Goal: Task Accomplishment & Management: Manage account settings

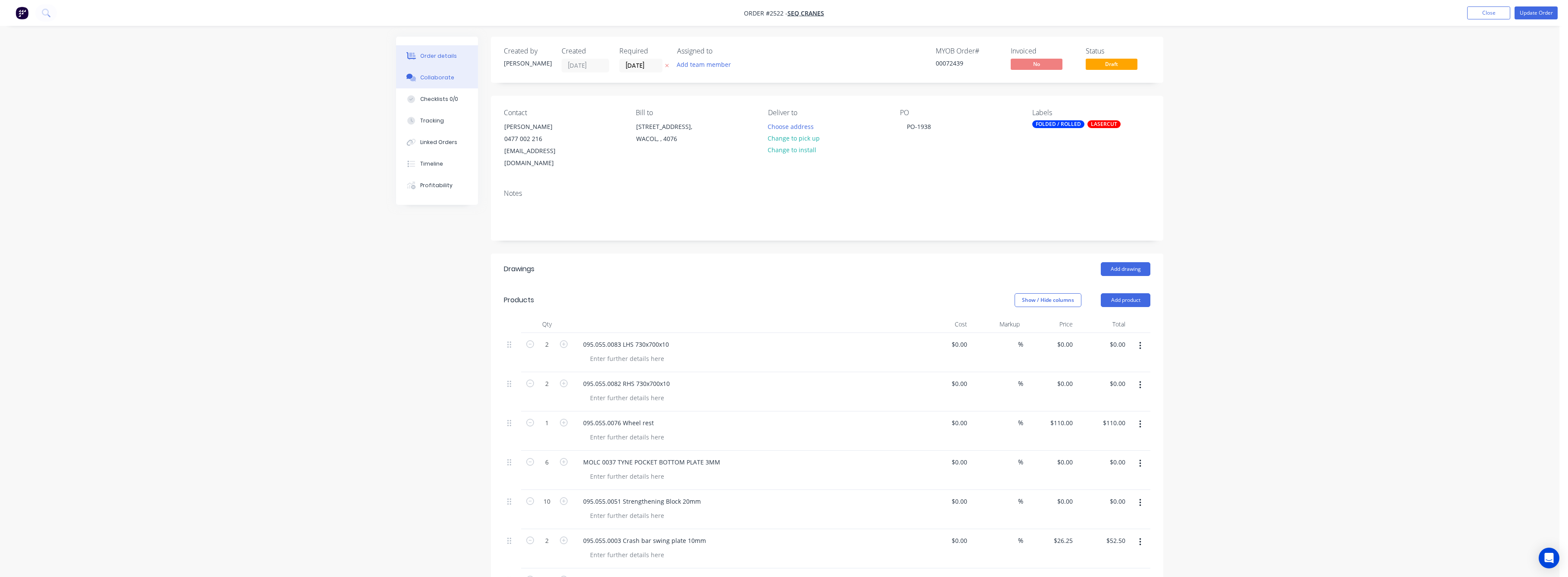
scroll to position [172, 0]
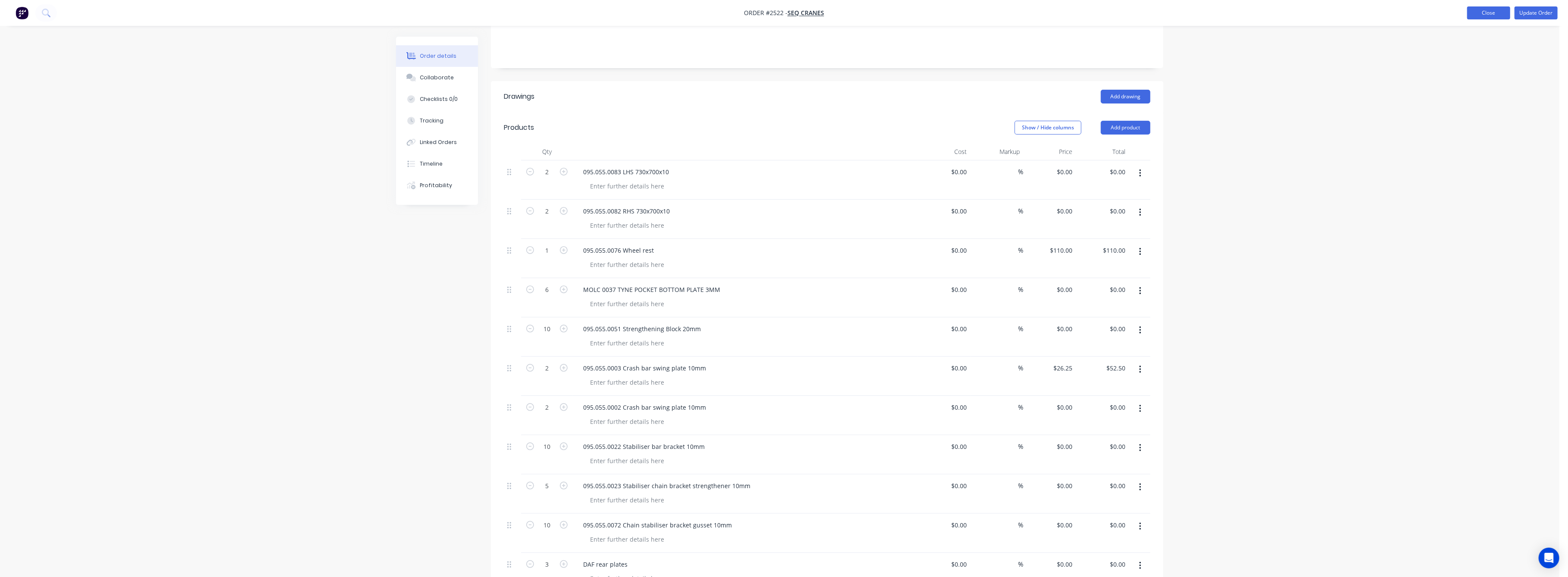
click at [1490, 12] on button "Close" at bounding box center [1488, 13] width 43 height 13
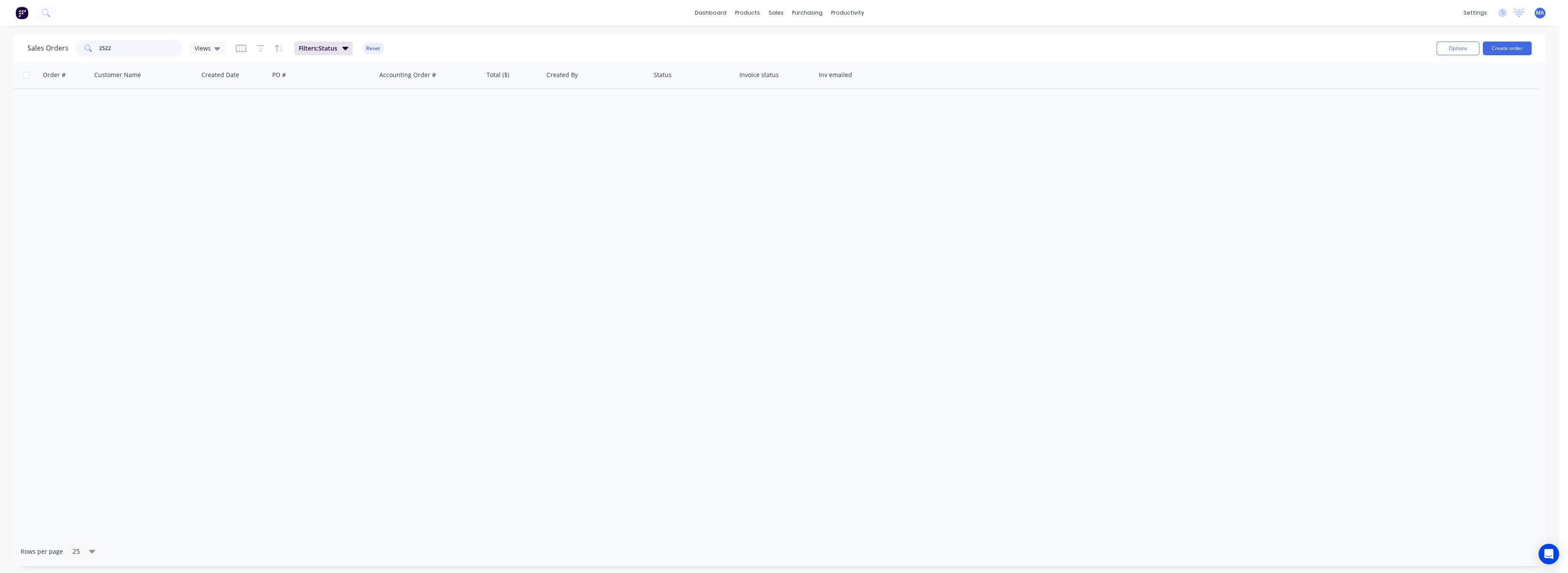
drag, startPoint x: 126, startPoint y: 49, endPoint x: 17, endPoint y: 53, distance: 109.1
click at [20, 53] on div "Sales Orders 2522 Views Filters: Status Reset Options Create order" at bounding box center [780, 48] width 1532 height 28
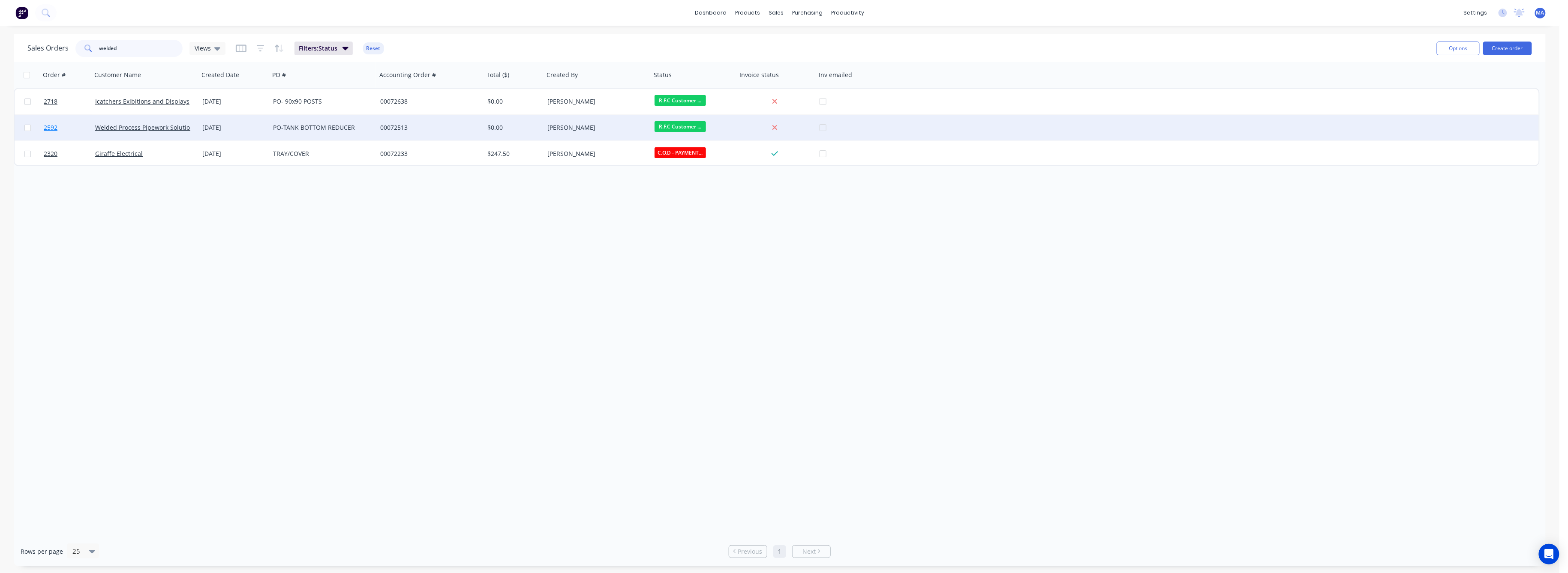
type input "welded"
click at [47, 127] on span "2592" at bounding box center [50, 128] width 14 height 9
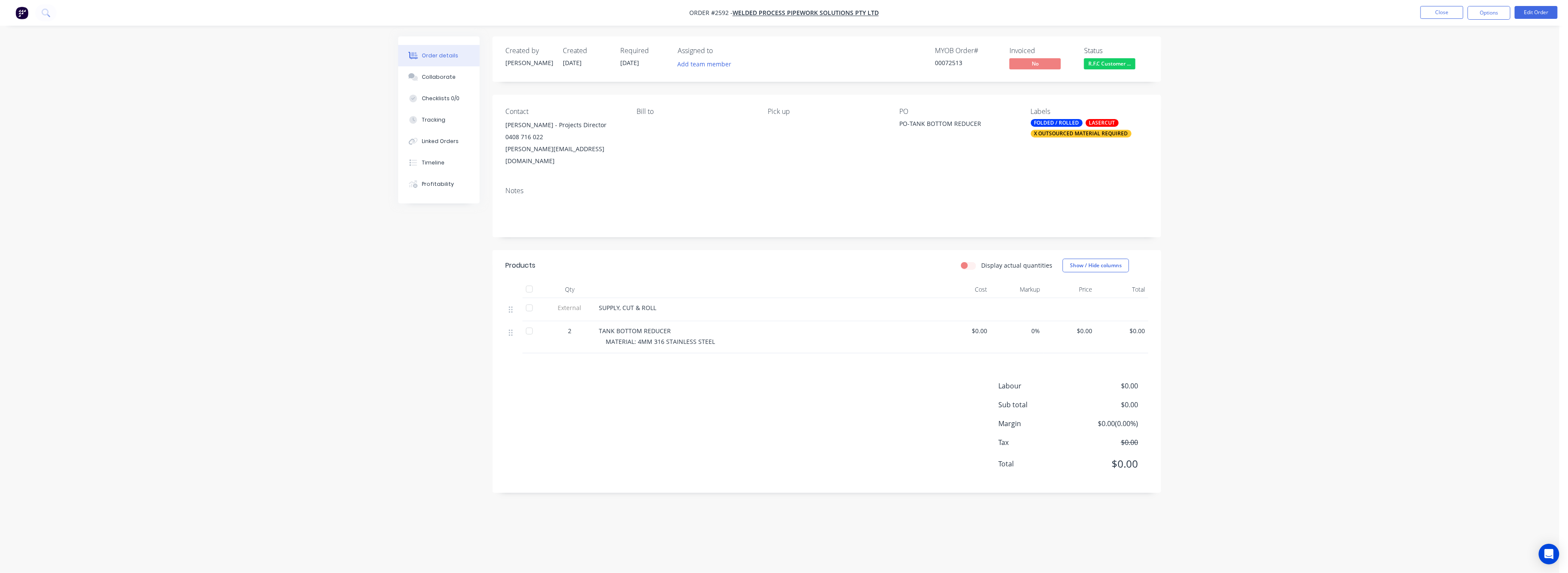
click at [639, 338] on span "MATERIAL: 4MM 316 STAINLESS STEEL" at bounding box center [660, 341] width 109 height 8
click at [1539, 11] on button "Edit Order" at bounding box center [1536, 12] width 43 height 13
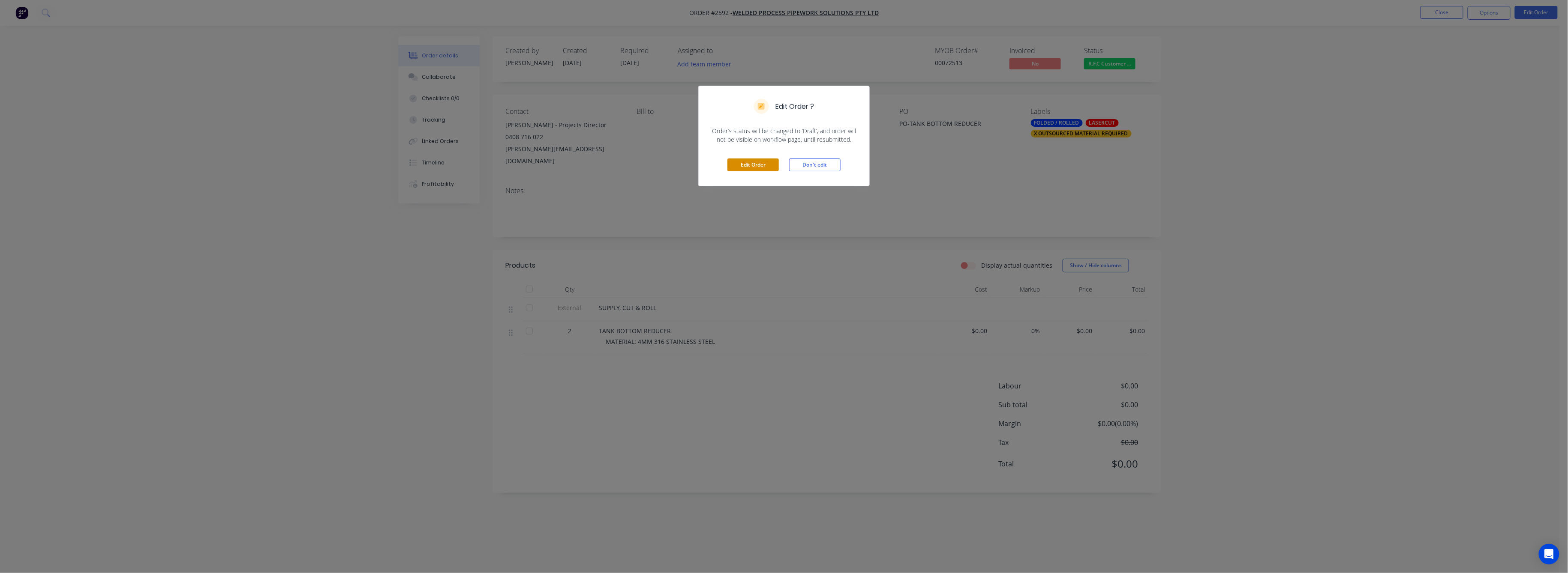
click at [759, 160] on button "Edit Order" at bounding box center [753, 164] width 52 height 13
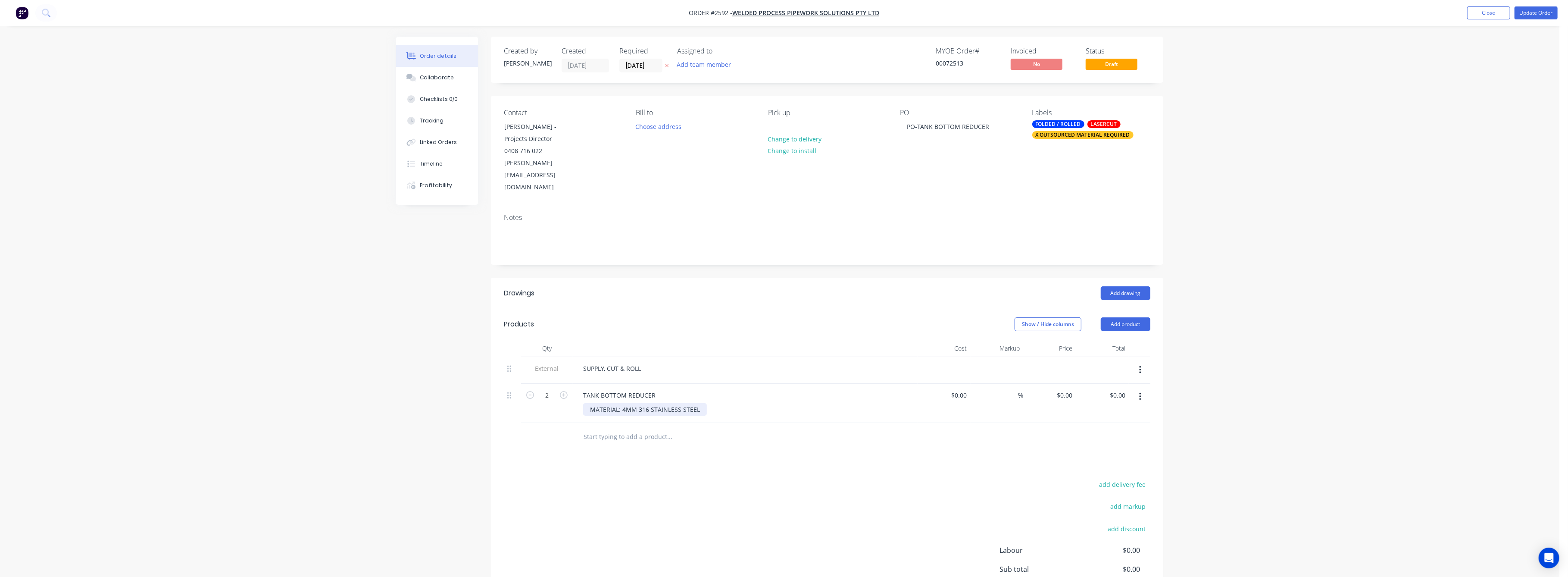
click at [624, 403] on div "MATERIAL: 4MM 316 STAINLESS STEEL" at bounding box center [645, 410] width 123 height 13
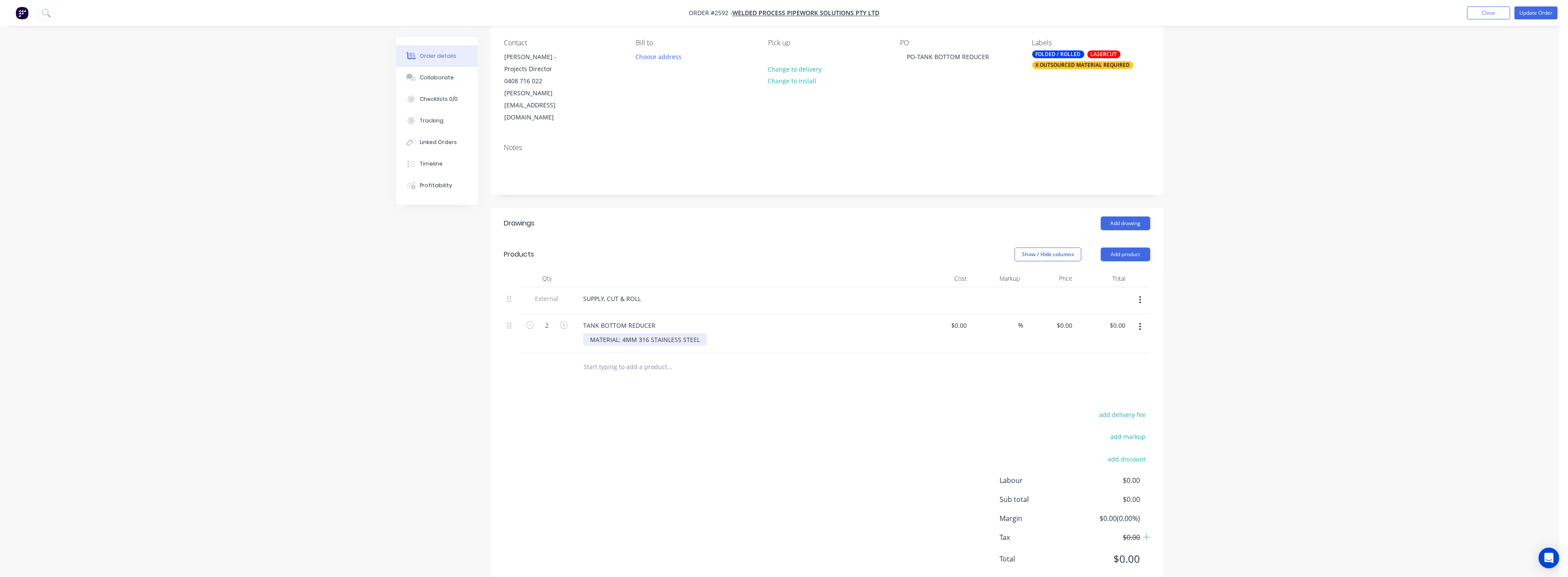
click at [627, 334] on div "MATERIAL: 4MM 316 STAINLESS STEEL" at bounding box center [645, 340] width 123 height 13
click at [622, 334] on div "MATERIAL: 4MM 316 STAINLESS STEEL" at bounding box center [645, 340] width 123 height 13
click at [626, 334] on div "MATERIAL: 4MM 316 STAINLESS STEEL" at bounding box center [645, 340] width 123 height 13
click at [622, 334] on div "MATERIAL: MM 316 STAINLESS STEEL3" at bounding box center [645, 340] width 123 height 13
click at [701, 334] on div "MATERIAL: 3MM 316 STAINLESS STEEL3" at bounding box center [647, 340] width 127 height 13
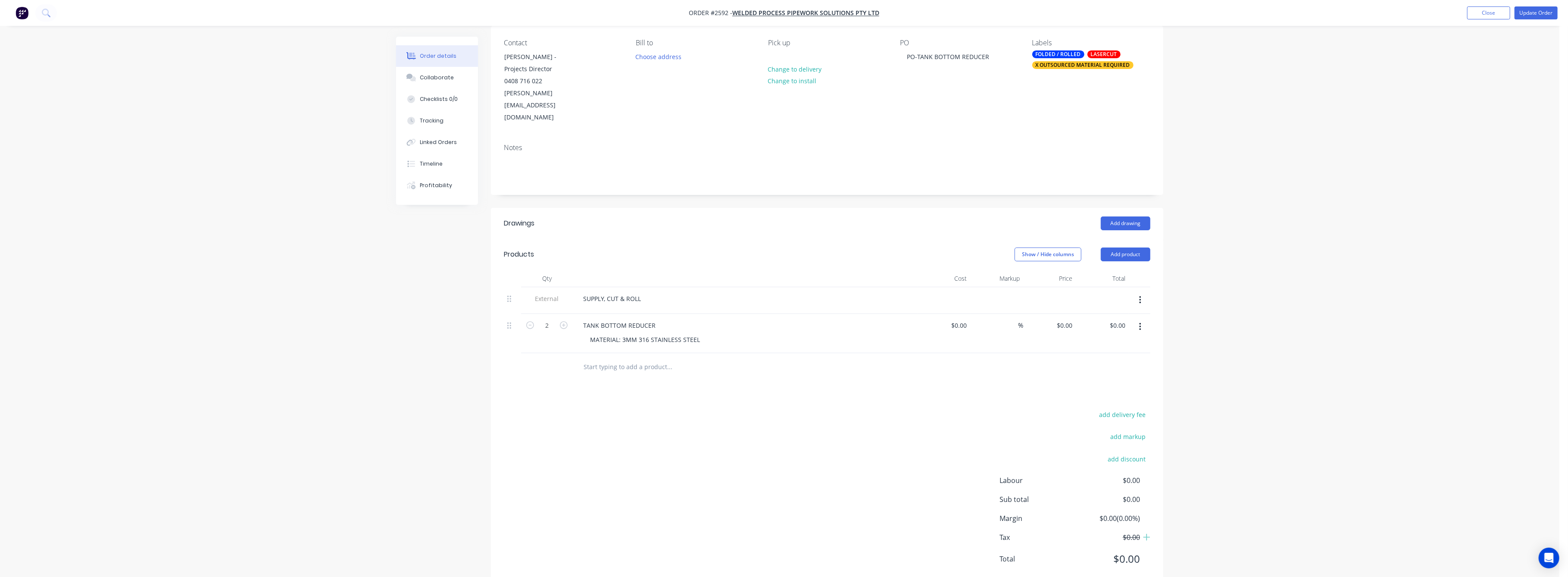
click at [1074, 64] on div "X OUTSOURCED MATERIAL REQUIRED" at bounding box center [1083, 65] width 102 height 8
click at [1047, 191] on div at bounding box center [1048, 192] width 18 height 18
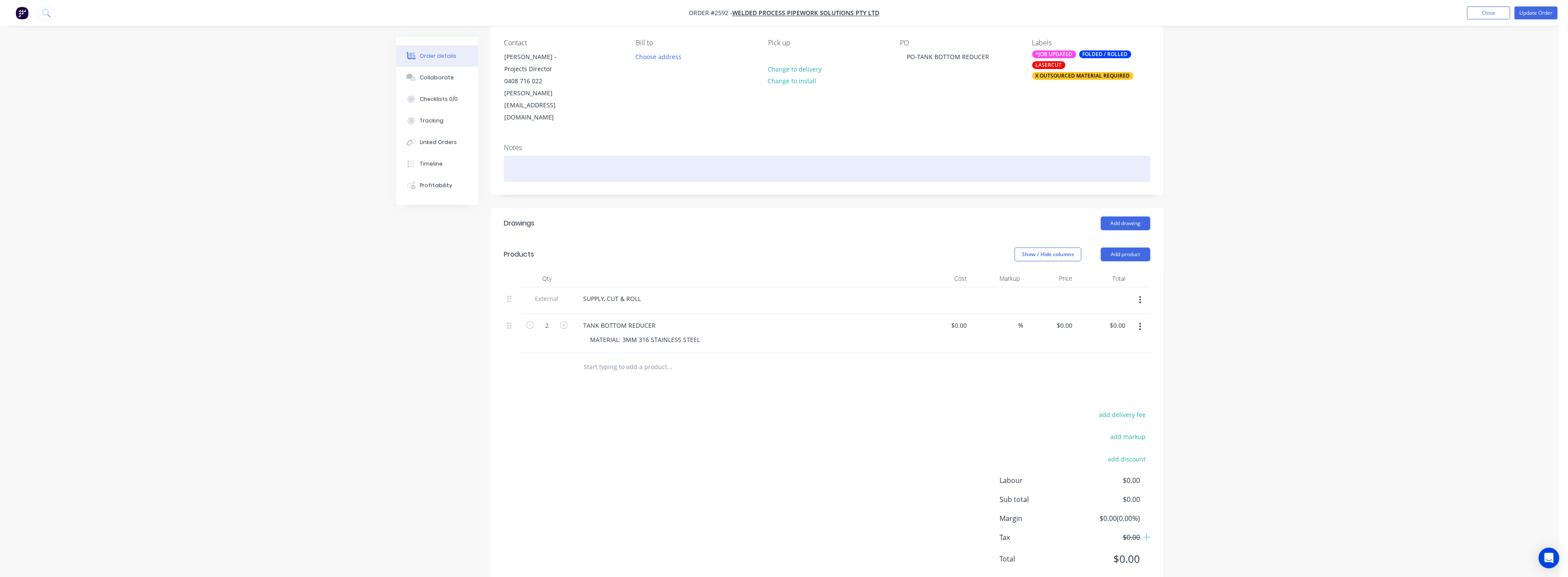
click at [541, 156] on div at bounding box center [827, 169] width 647 height 26
click at [575, 156] on div "MATERIAL HAS CHAGNED" at bounding box center [827, 169] width 647 height 26
click at [590, 156] on div "MATERIAL HAS CHANGED" at bounding box center [827, 169] width 647 height 26
click at [587, 156] on div "MATERIAL HAS CHANGEDC --------------------------------------------------<" at bounding box center [827, 169] width 647 height 26
click at [589, 156] on div "MATERIAL HAS CHANGEDC --------------------------------------------------<" at bounding box center [827, 169] width 647 height 26
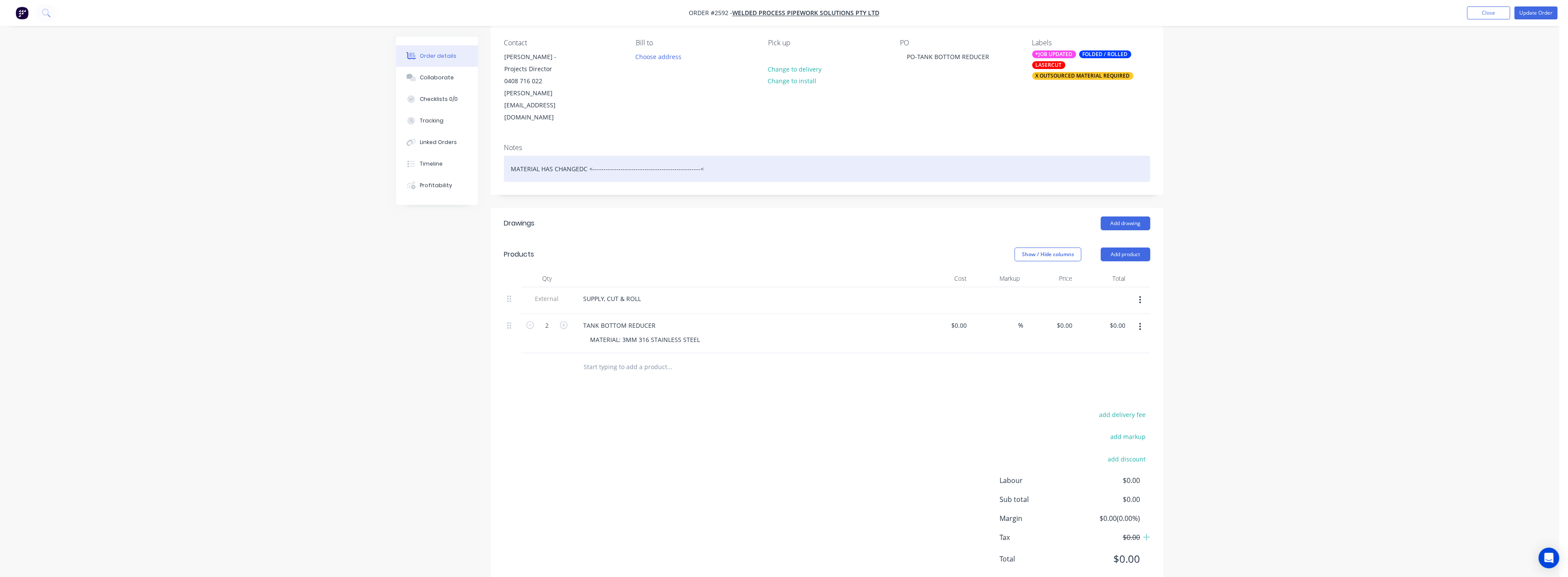
click at [707, 156] on div "MATERIAL HAS CHANGEDC <--------------------------------------------------<" at bounding box center [827, 169] width 647 height 26
click at [729, 156] on div "MATERIAL HAS CHANGEDC <--------------------------------------------------" at bounding box center [827, 169] width 647 height 26
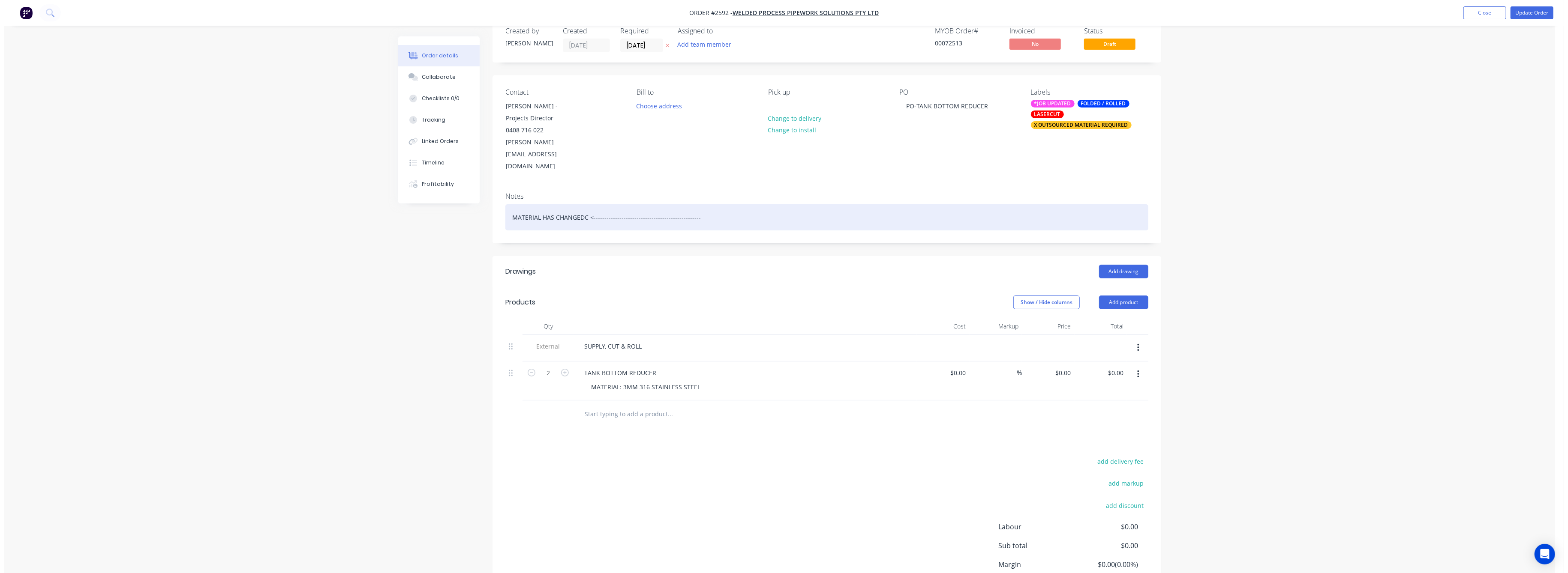
scroll to position [0, 0]
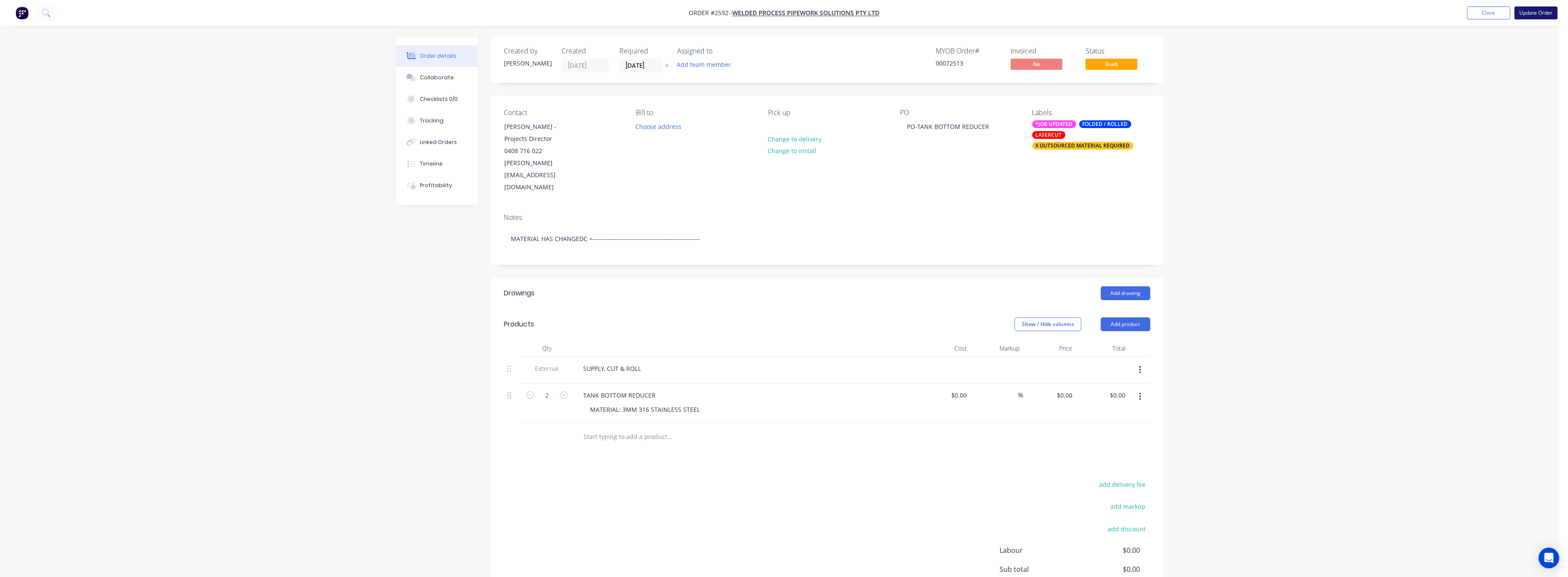
click at [1543, 13] on button "Update Order" at bounding box center [1536, 13] width 43 height 13
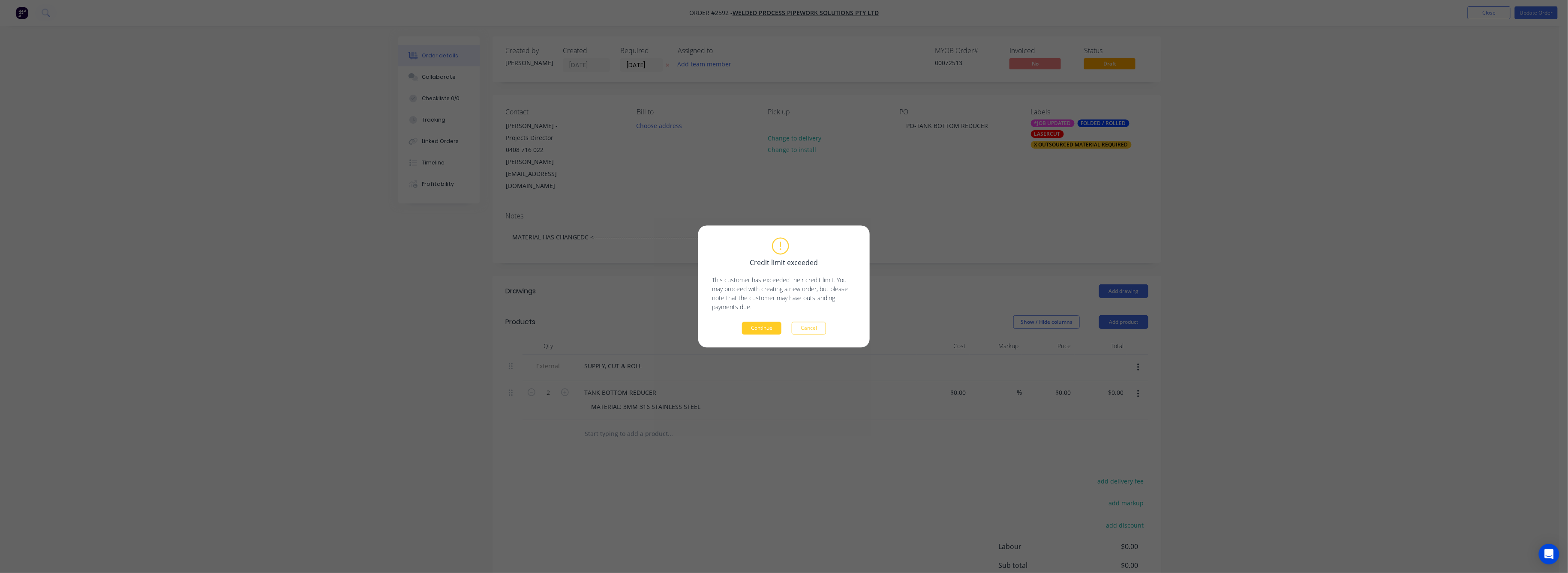
click at [763, 326] on button "Continue" at bounding box center [762, 328] width 39 height 13
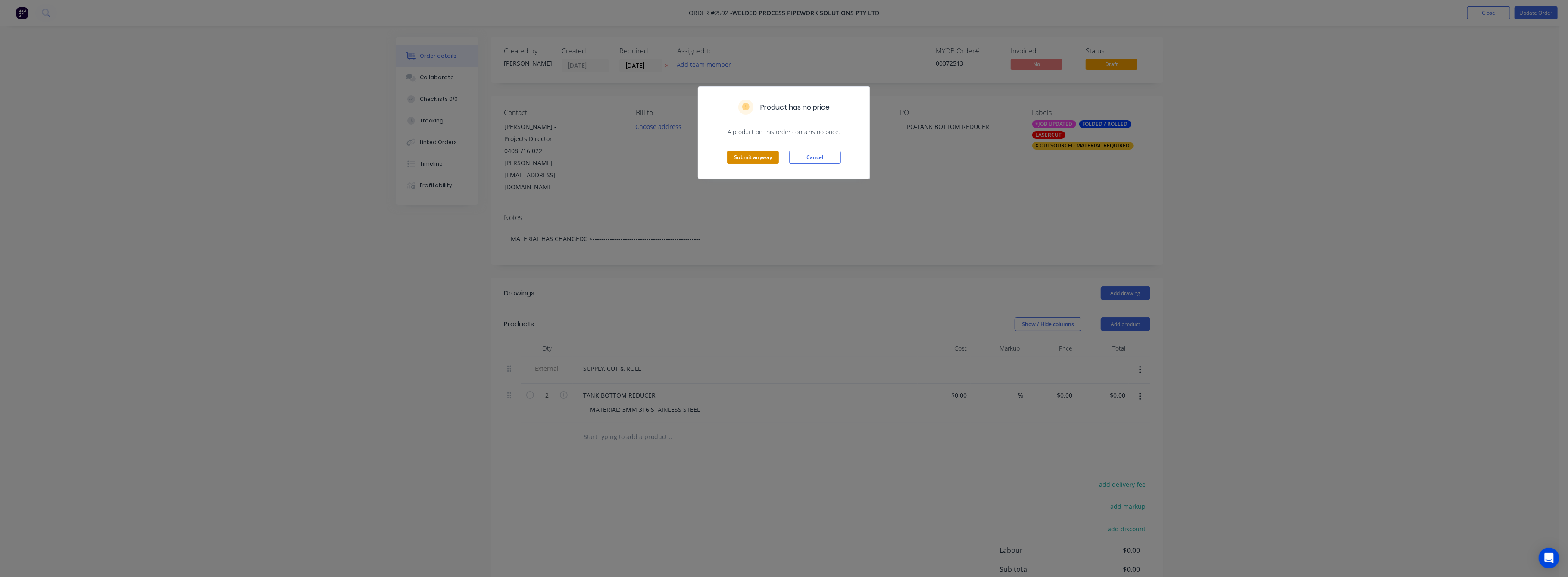
click at [763, 157] on button "Submit anyway" at bounding box center [753, 157] width 52 height 13
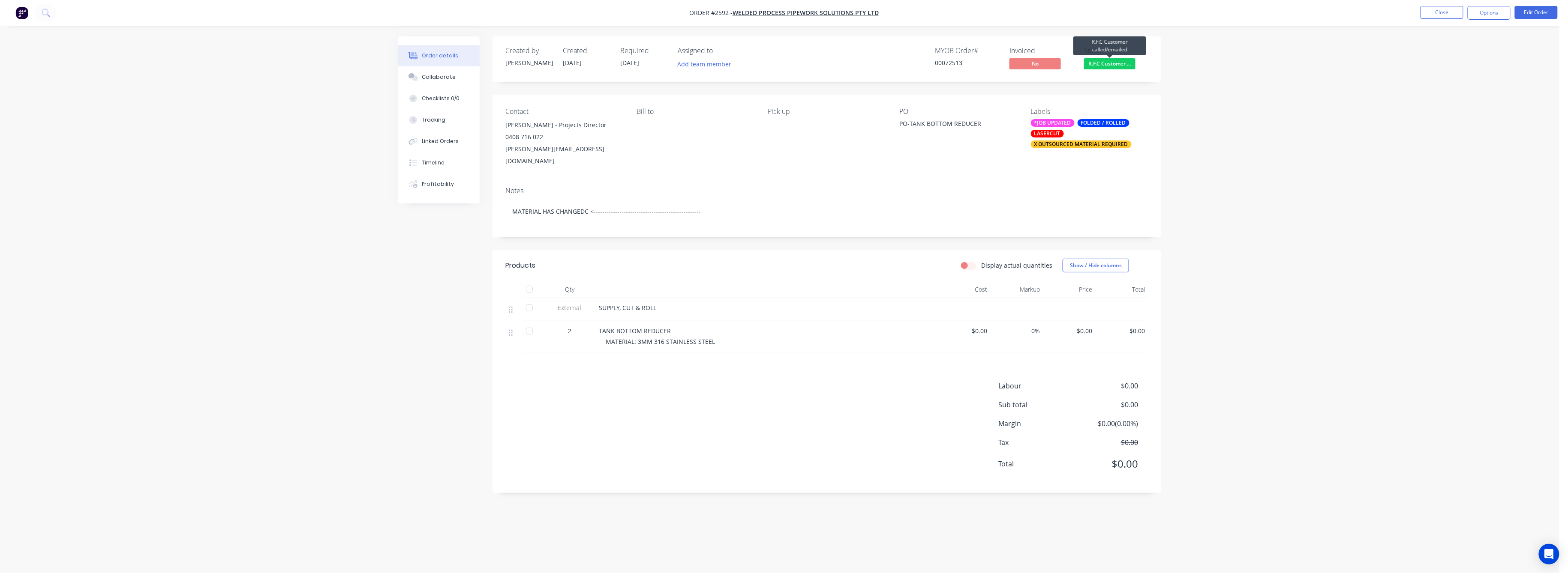
click at [1129, 60] on span "R.F.C Customer ..." at bounding box center [1110, 64] width 52 height 11
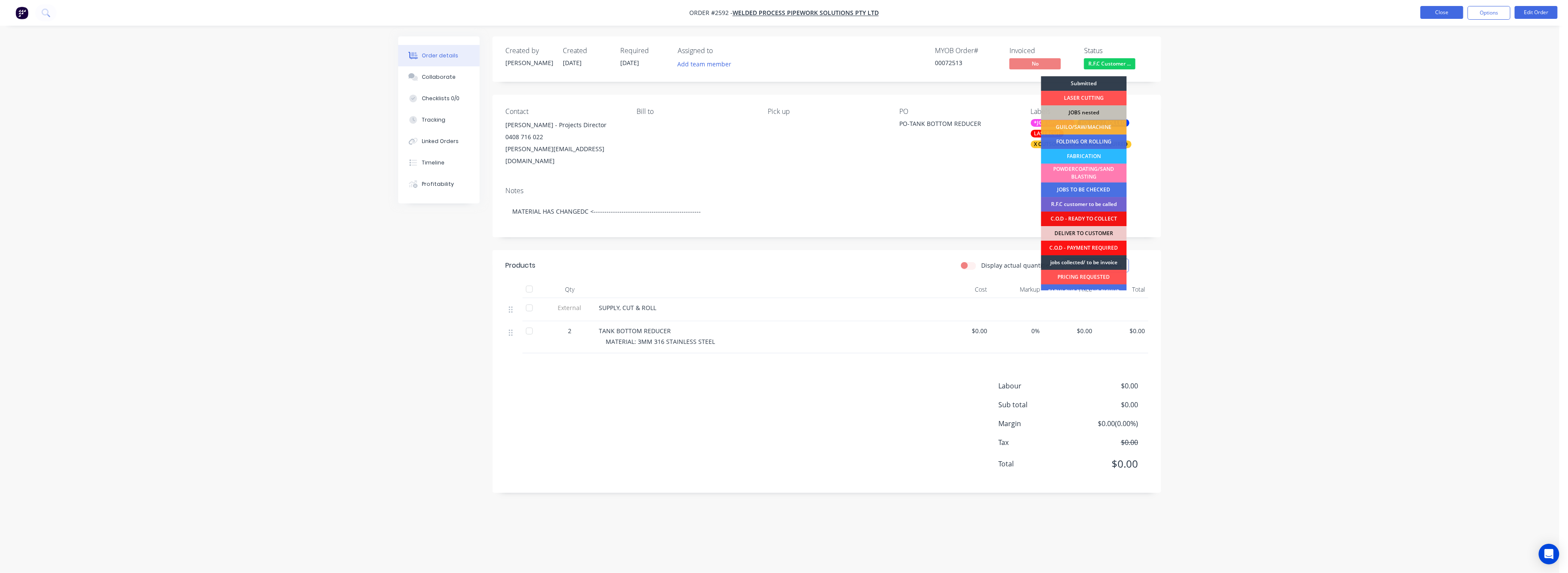
click at [1442, 10] on button "Close" at bounding box center [1441, 12] width 43 height 13
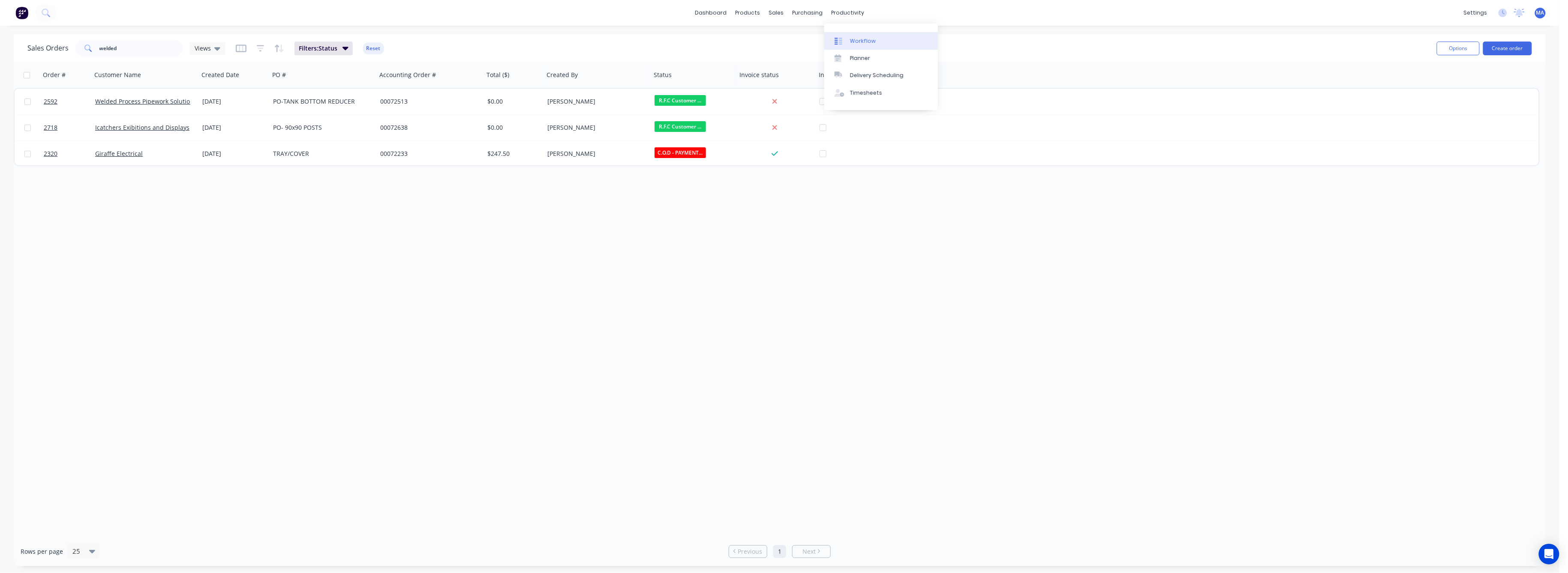
click at [851, 39] on div "Workflow" at bounding box center [863, 41] width 26 height 7
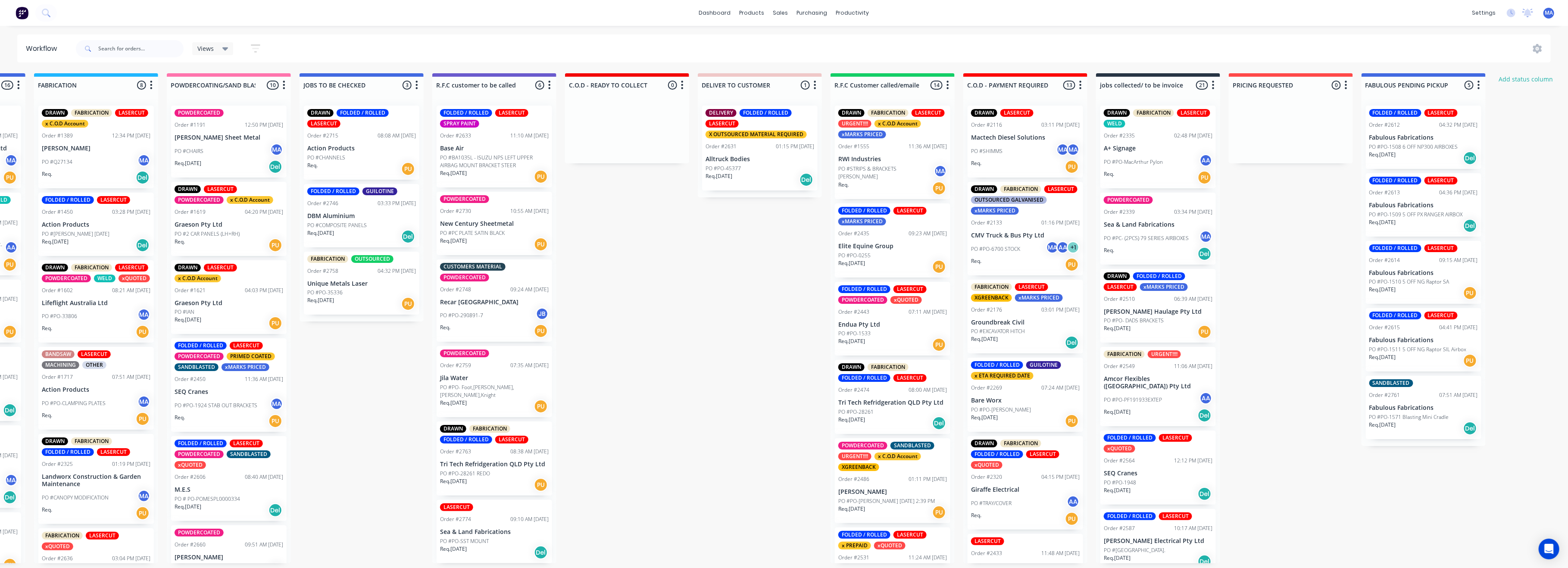
scroll to position [0, 744]
